Goal: Find specific page/section: Find specific page/section

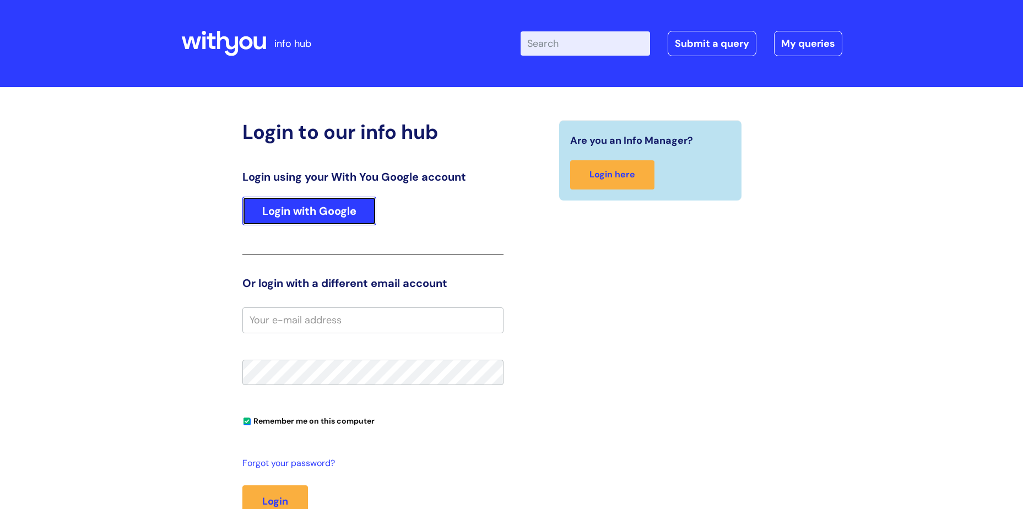
click at [265, 214] on link "Login with Google" at bounding box center [309, 211] width 134 height 29
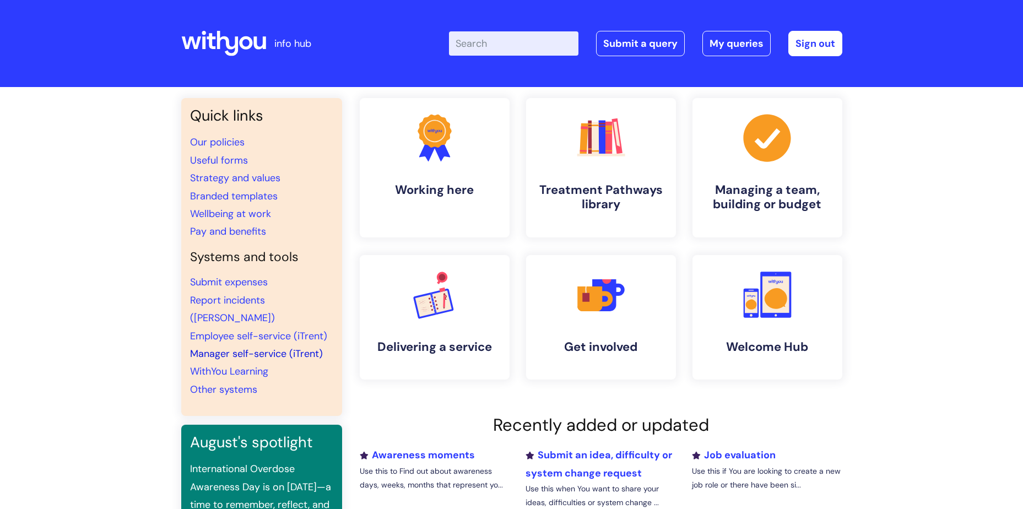
click at [229, 347] on link "Manager self-service (iTrent)" at bounding box center [256, 353] width 133 height 13
click at [242, 329] on link "Employee self-service (iTrent)" at bounding box center [258, 335] width 137 height 13
click at [217, 329] on link "Employee self-service (iTrent)" at bounding box center [258, 335] width 137 height 13
click at [228, 329] on link "Employee self-service (iTrent)" at bounding box center [258, 335] width 137 height 13
